Goal: Task Accomplishment & Management: Use online tool/utility

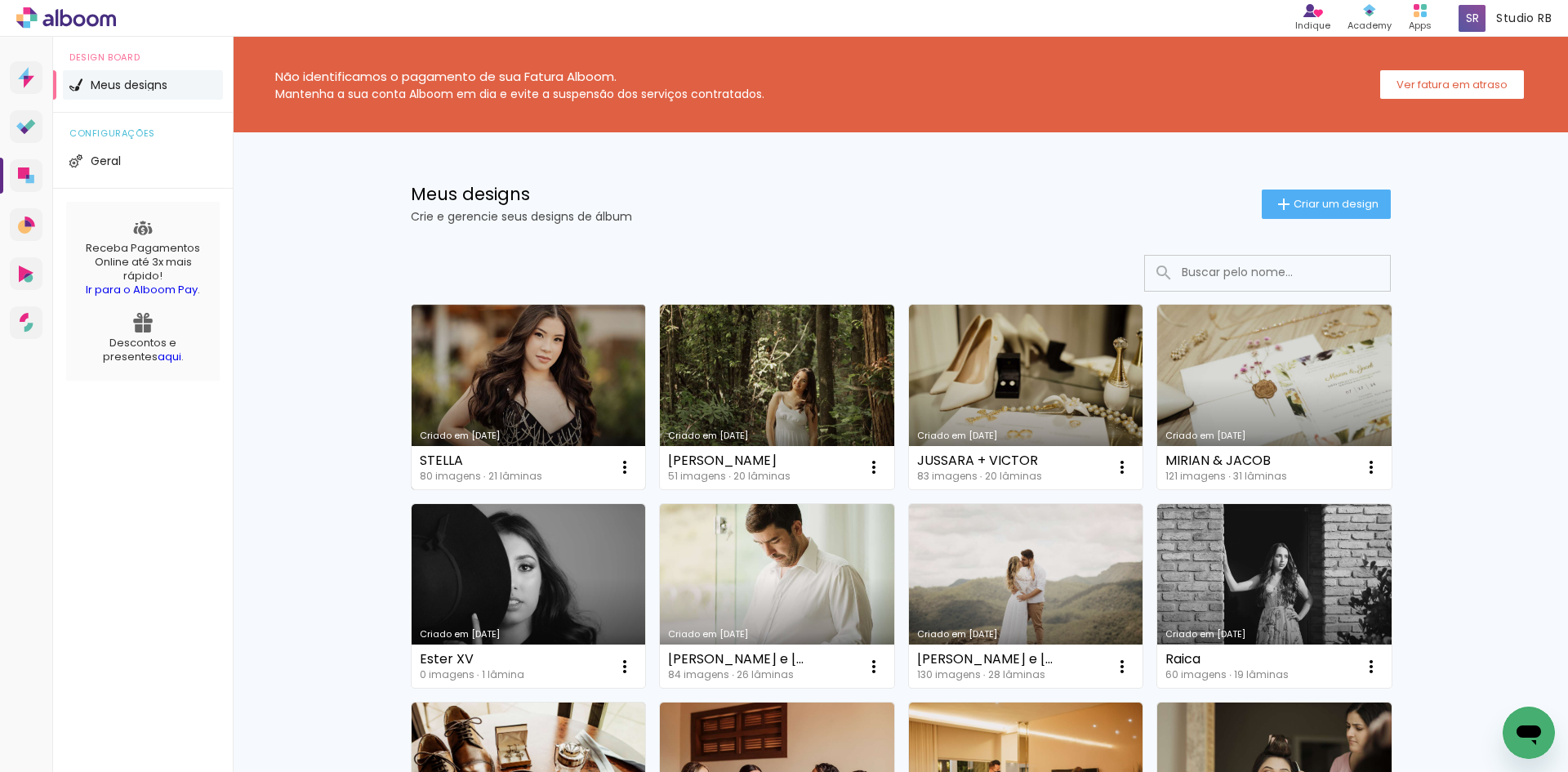
click at [602, 384] on link "Criado em [DATE]" at bounding box center [529, 397] width 234 height 184
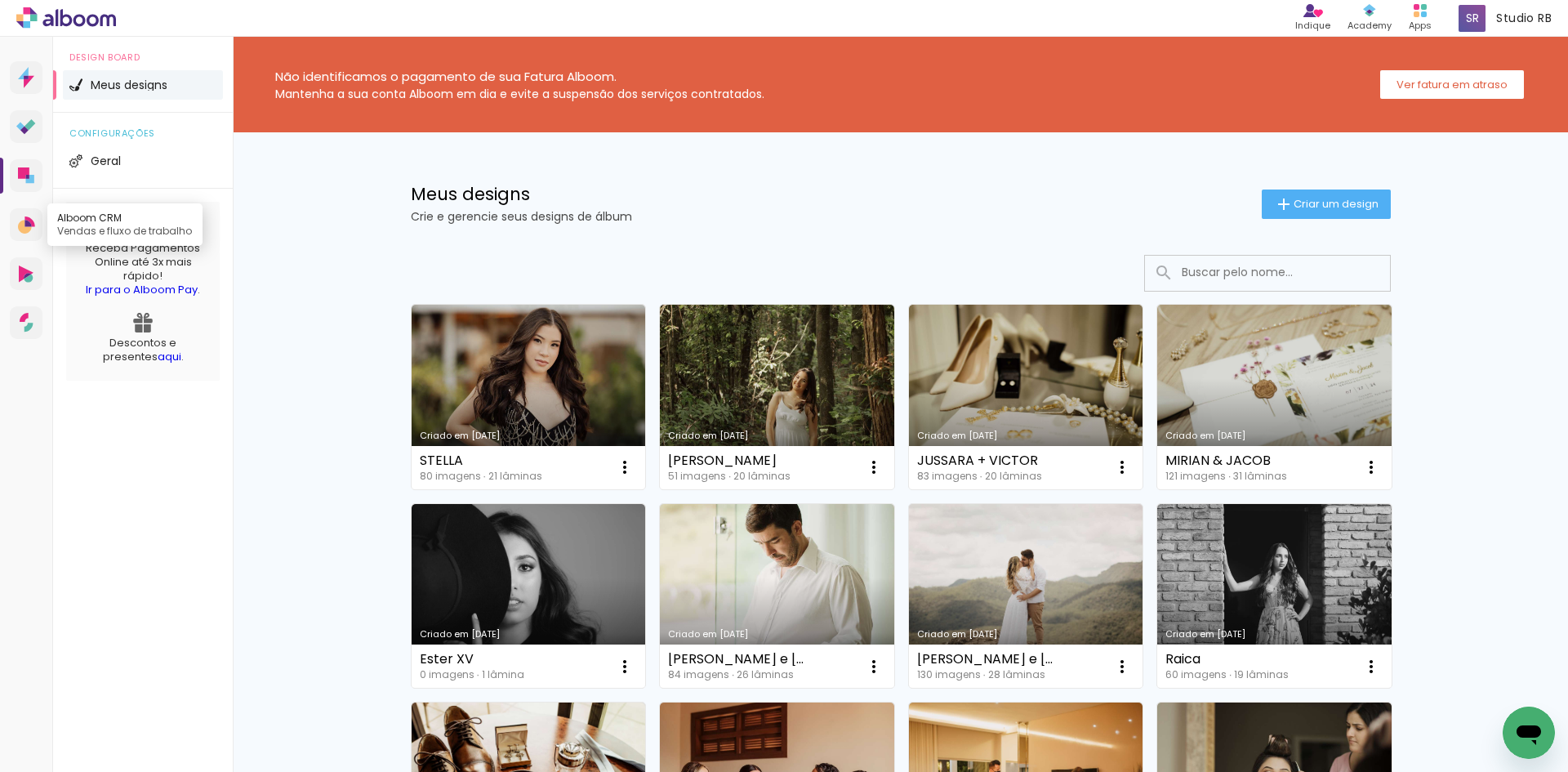
click at [29, 222] on icon at bounding box center [28, 223] width 7 height 7
click at [30, 134] on link "Proof Sistema de seleção e venda de fotos" at bounding box center [26, 127] width 33 height 33
